Goal: Check status: Check status

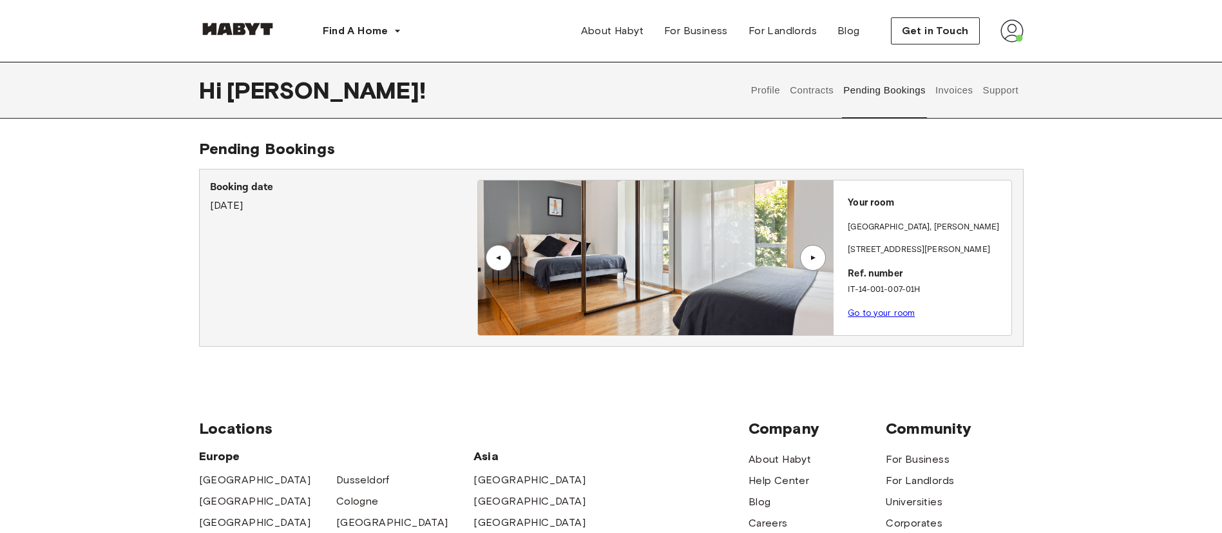
click at [820, 98] on button "Contracts" at bounding box center [811, 90] width 47 height 57
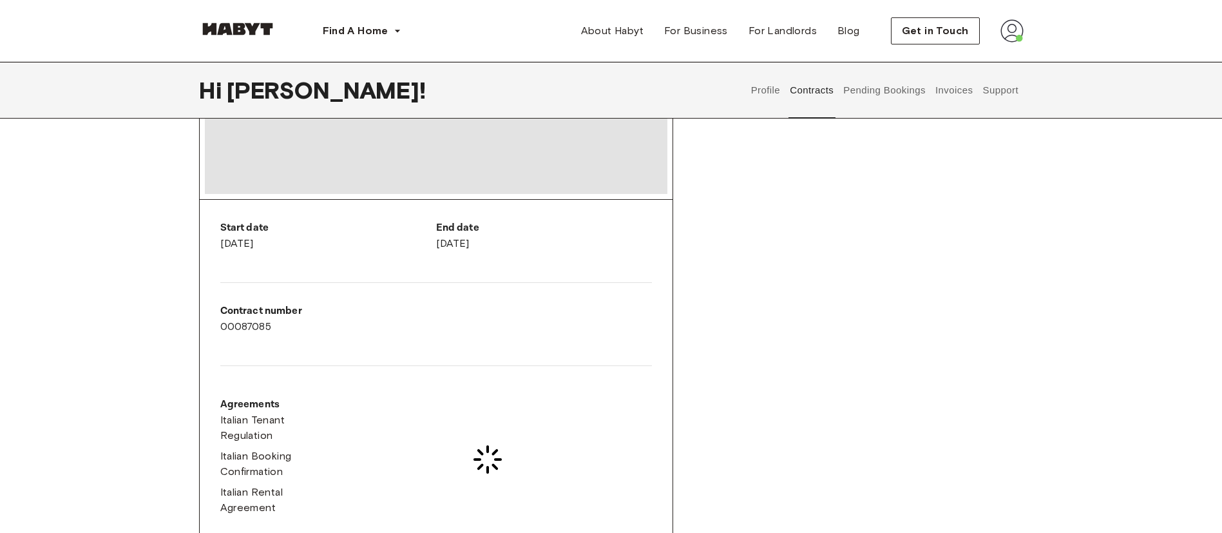
scroll to position [193, 0]
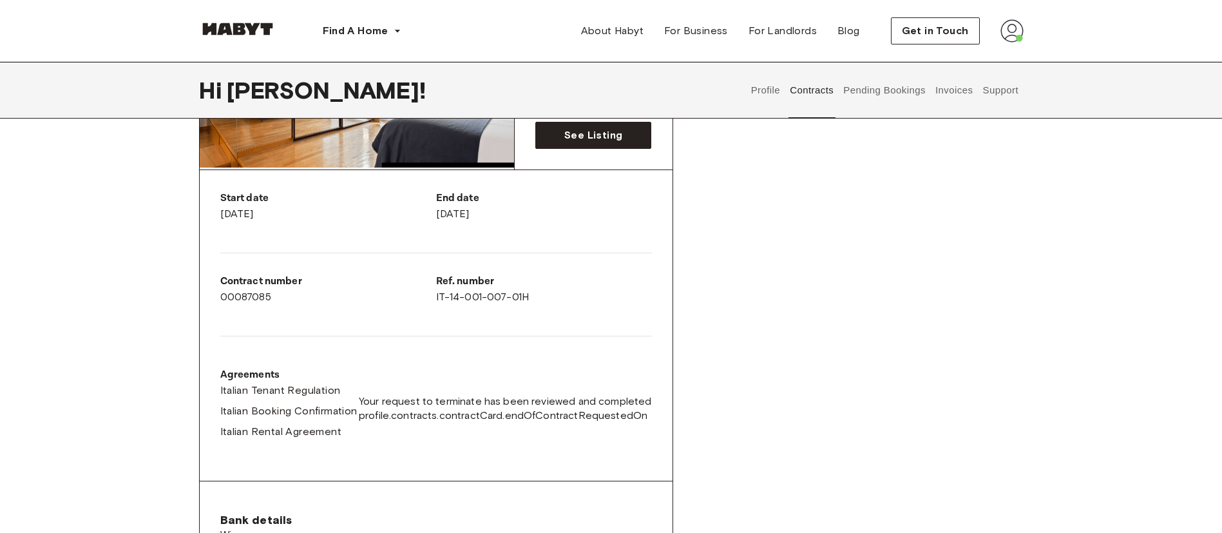
drag, startPoint x: 446, startPoint y: 211, endPoint x: 536, endPoint y: 213, distance: 89.6
click at [536, 213] on div "End date October 31st, 2025" at bounding box center [544, 206] width 216 height 31
click at [534, 236] on div "Start date September 1st, 2024 End date October 31st, 2025 Contract number 0008…" at bounding box center [436, 325] width 473 height 311
drag, startPoint x: 427, startPoint y: 204, endPoint x: 556, endPoint y: 220, distance: 129.9
click at [556, 220] on div "Start date September 1st, 2024 End date October 31st, 2025 Contract number 0008…" at bounding box center [436, 325] width 473 height 311
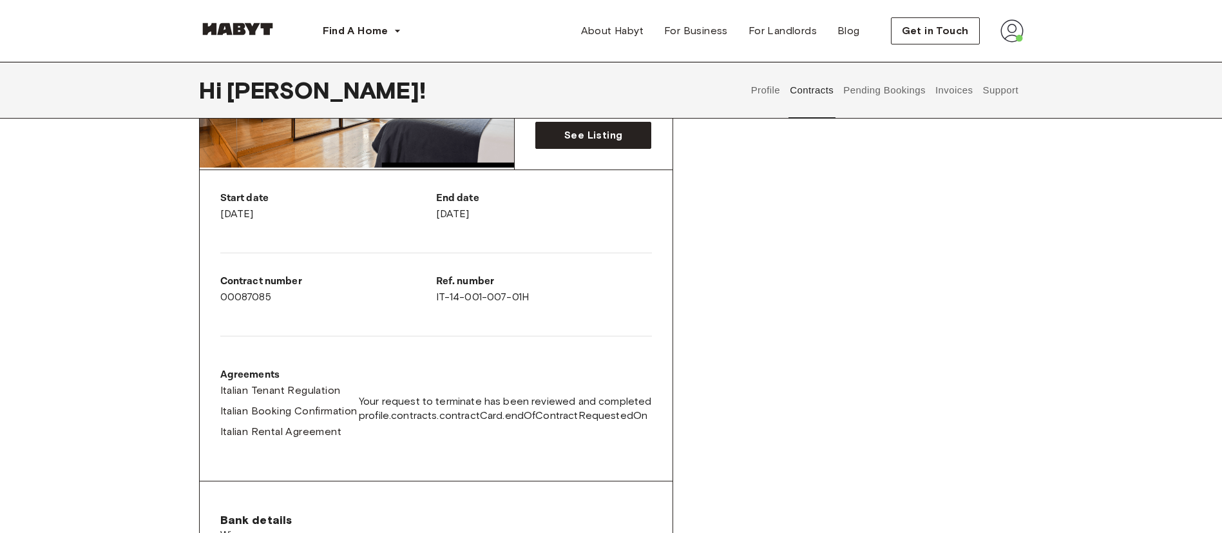
click at [549, 225] on div "End date October 31st, 2025" at bounding box center [544, 211] width 216 height 41
drag, startPoint x: 450, startPoint y: 214, endPoint x: 560, endPoint y: 223, distance: 109.9
click at [560, 223] on div "End date October 31st, 2025" at bounding box center [544, 211] width 216 height 41
copy div "October 31st, 2025"
